Goal: Task Accomplishment & Management: Use online tool/utility

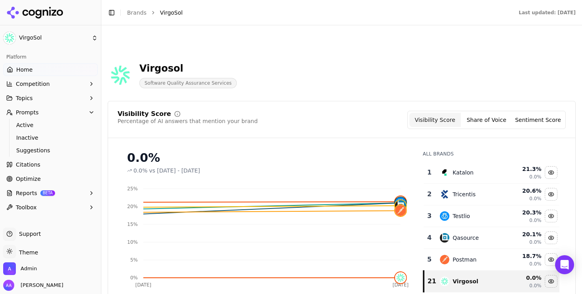
scroll to position [829, 0]
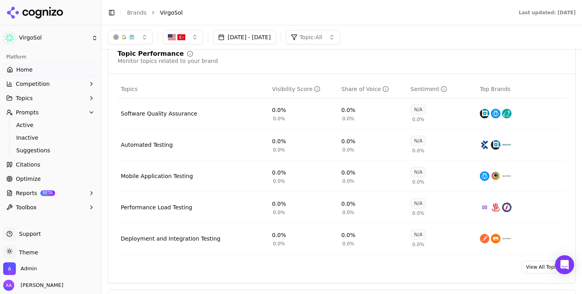
scroll to position [264, 0]
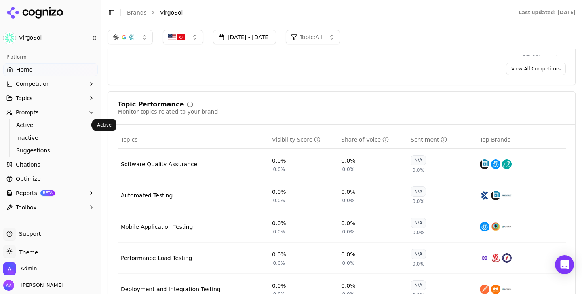
click at [42, 128] on span "Active" at bounding box center [50, 125] width 69 height 8
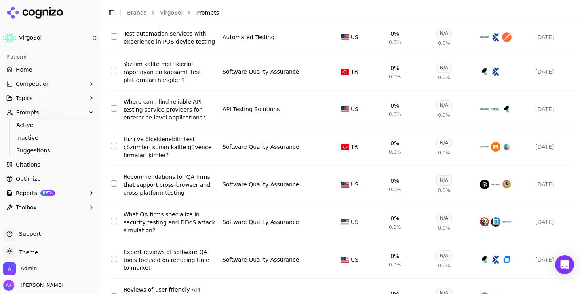
scroll to position [3394, 0]
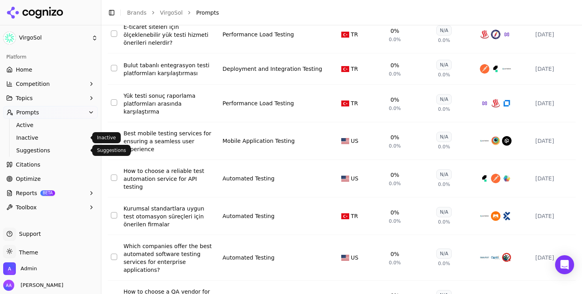
click at [38, 147] on span "Suggestions" at bounding box center [50, 150] width 69 height 8
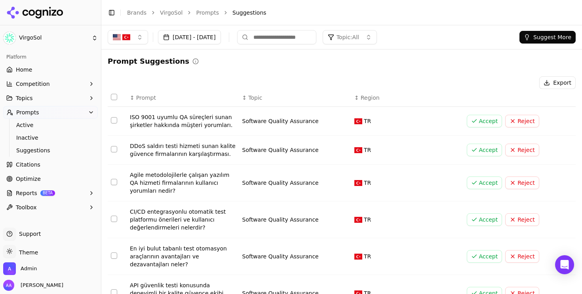
click at [491, 121] on button "Accept" at bounding box center [485, 121] width 36 height 13
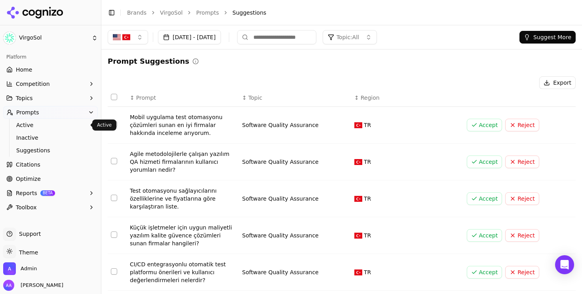
click at [53, 123] on span "Active" at bounding box center [50, 125] width 69 height 8
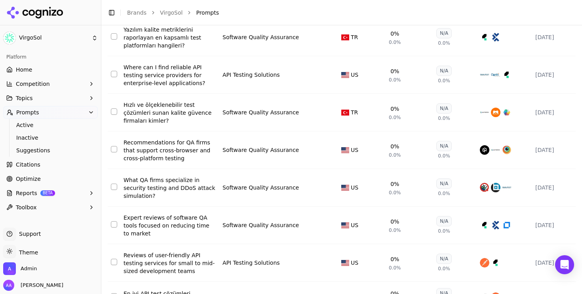
scroll to position [3394, 0]
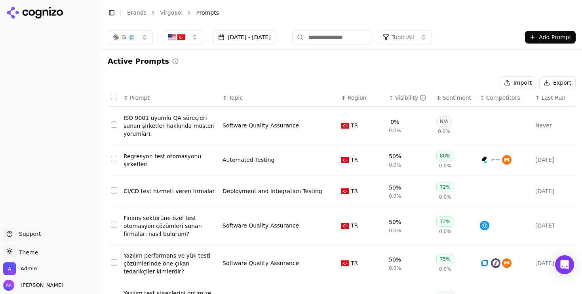
click at [136, 37] on button "button" at bounding box center [130, 37] width 45 height 14
click at [199, 82] on div "Import Export" at bounding box center [342, 82] width 468 height 13
click at [114, 95] on button "Select all rows" at bounding box center [114, 97] width 6 height 6
